Goal: Check status: Check status

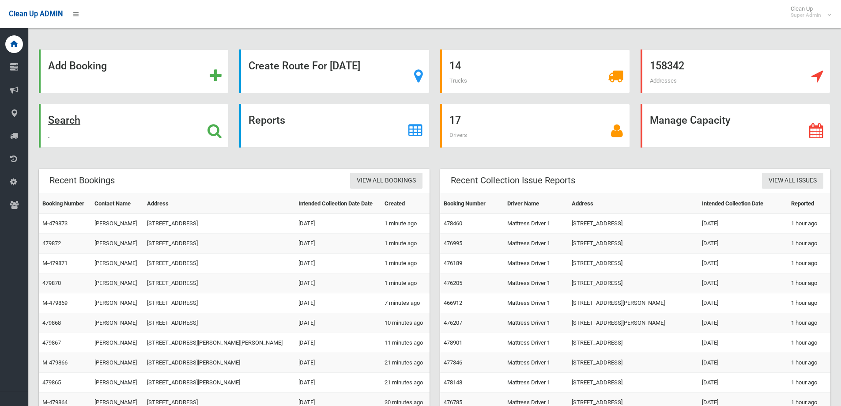
click at [207, 132] on div "Search" at bounding box center [134, 126] width 190 height 44
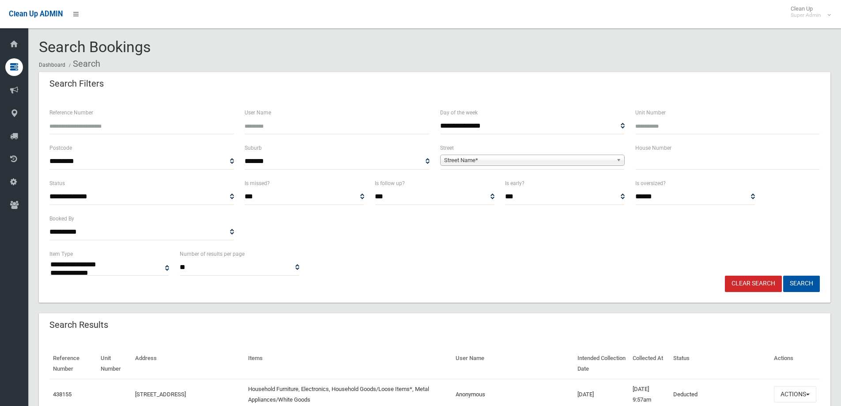
select select
type input "*"
type input "******"
click at [784, 276] on button "Search" at bounding box center [802, 284] width 37 height 16
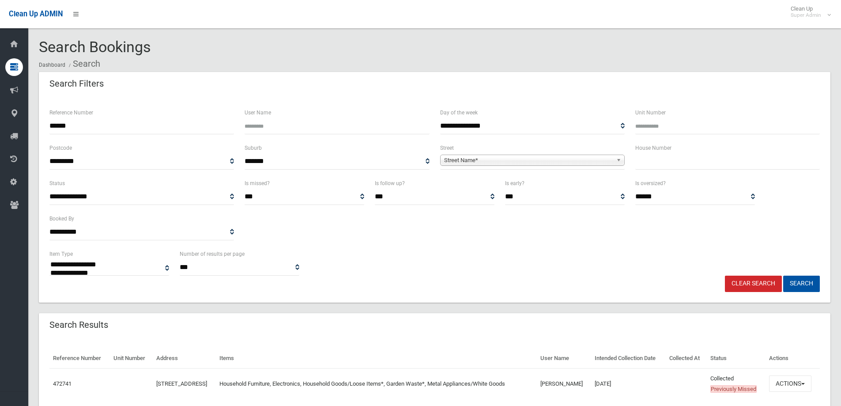
select select
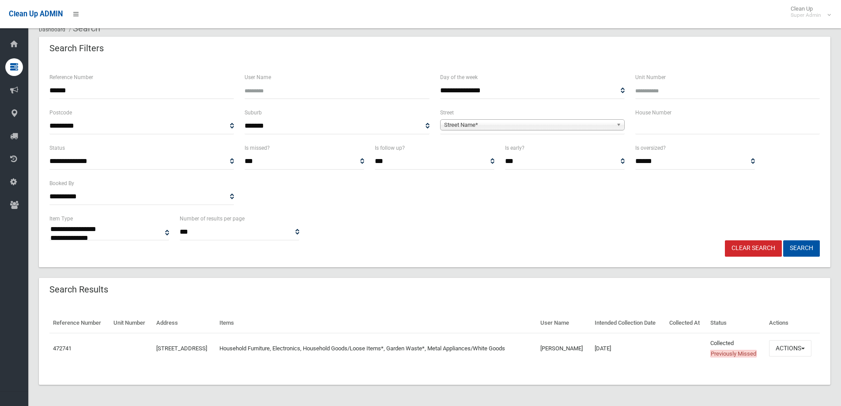
scroll to position [57, 0]
click at [792, 346] on button "Actions" at bounding box center [790, 348] width 42 height 16
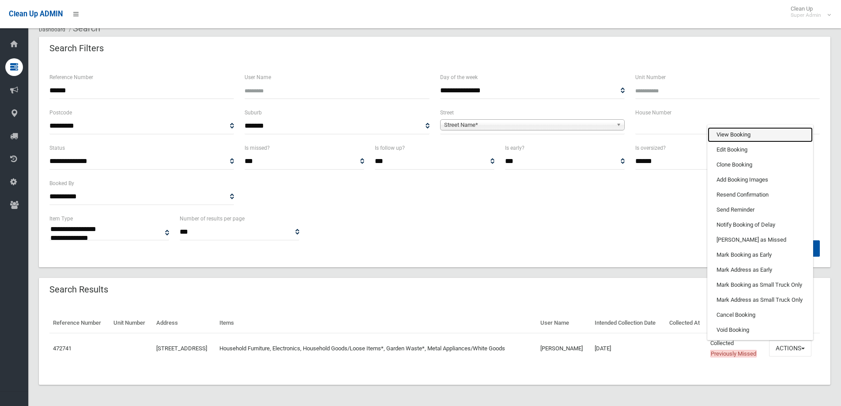
click at [739, 130] on link "View Booking" at bounding box center [760, 134] width 105 height 15
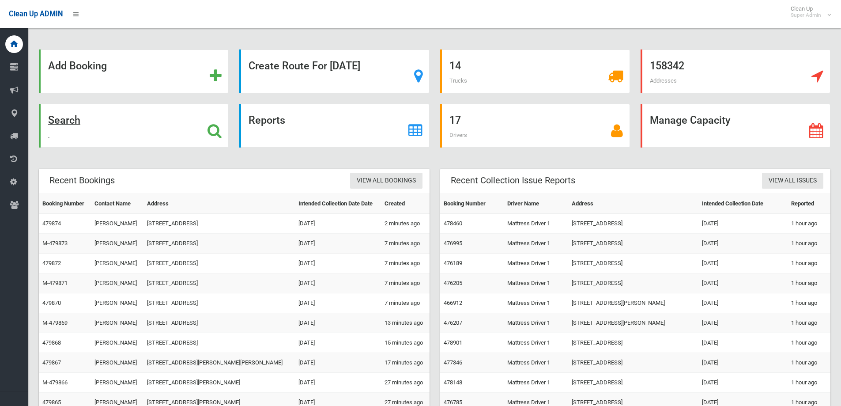
click at [214, 129] on icon at bounding box center [215, 130] width 14 height 15
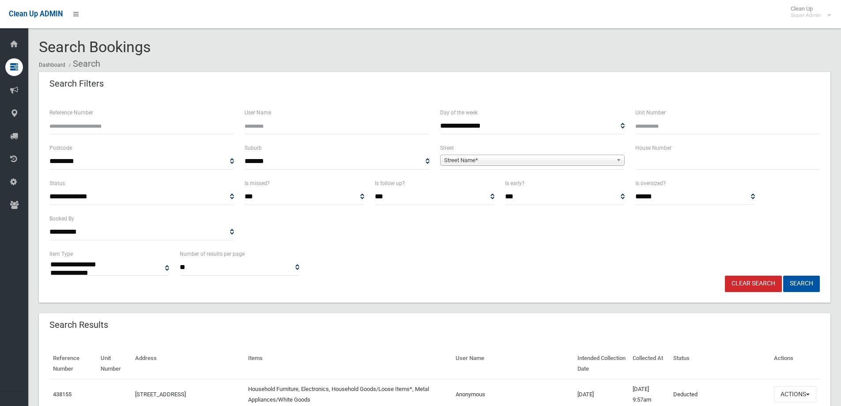
select select
click at [105, 124] on input "Reference Number" at bounding box center [141, 126] width 185 height 16
type input "******"
click at [795, 280] on button "Search" at bounding box center [802, 284] width 37 height 16
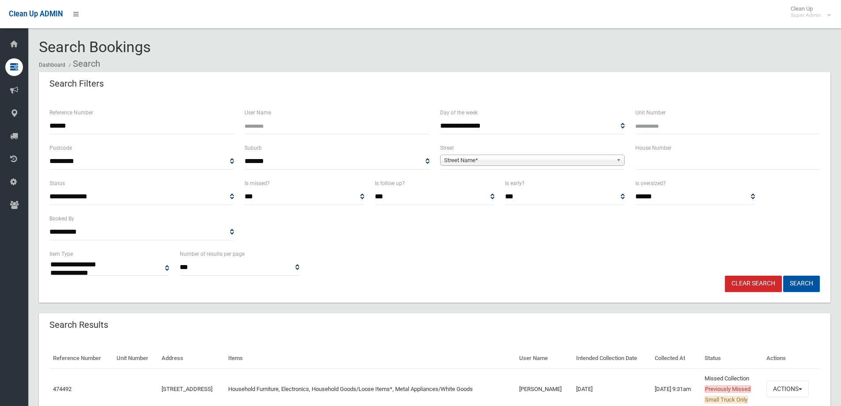
select select
click at [513, 255] on div "**********" at bounding box center [434, 262] width 781 height 27
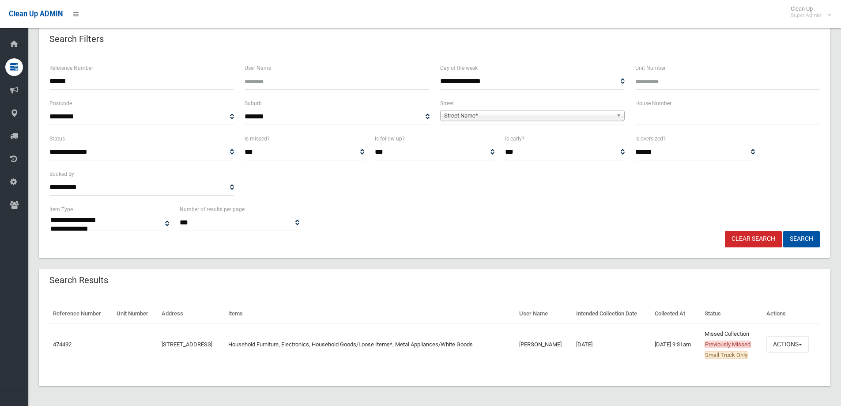
scroll to position [46, 0]
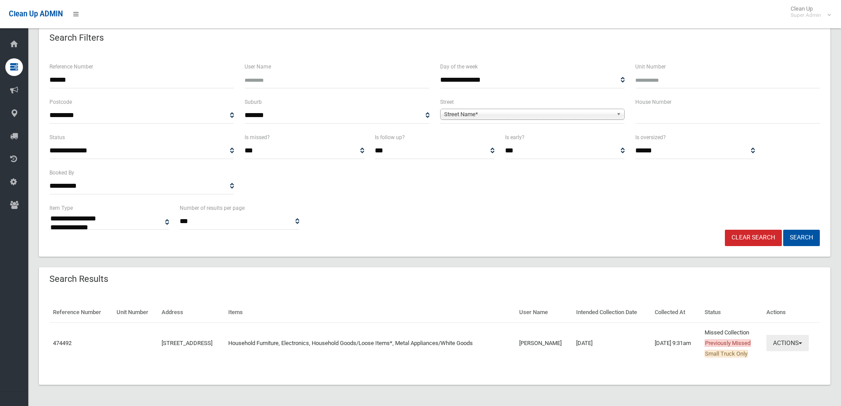
click at [800, 344] on button "Actions" at bounding box center [788, 343] width 42 height 16
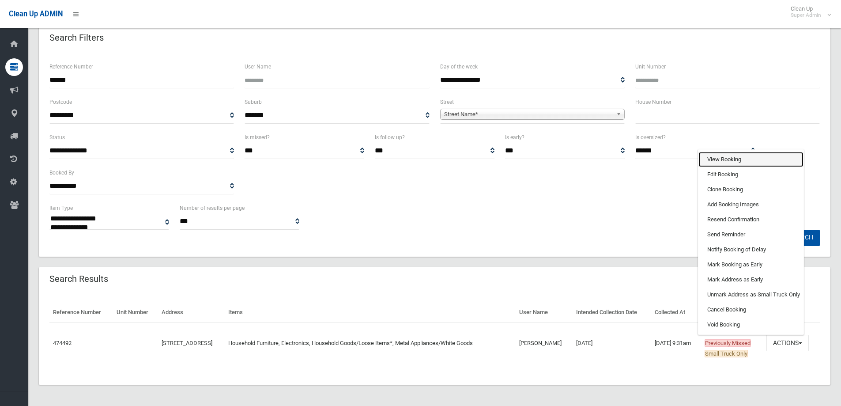
click at [739, 155] on link "View Booking" at bounding box center [751, 159] width 105 height 15
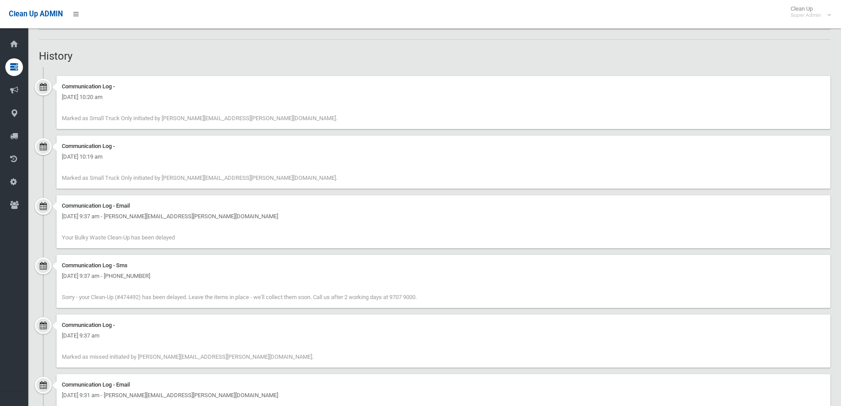
scroll to position [523, 0]
